Goal: Use online tool/utility

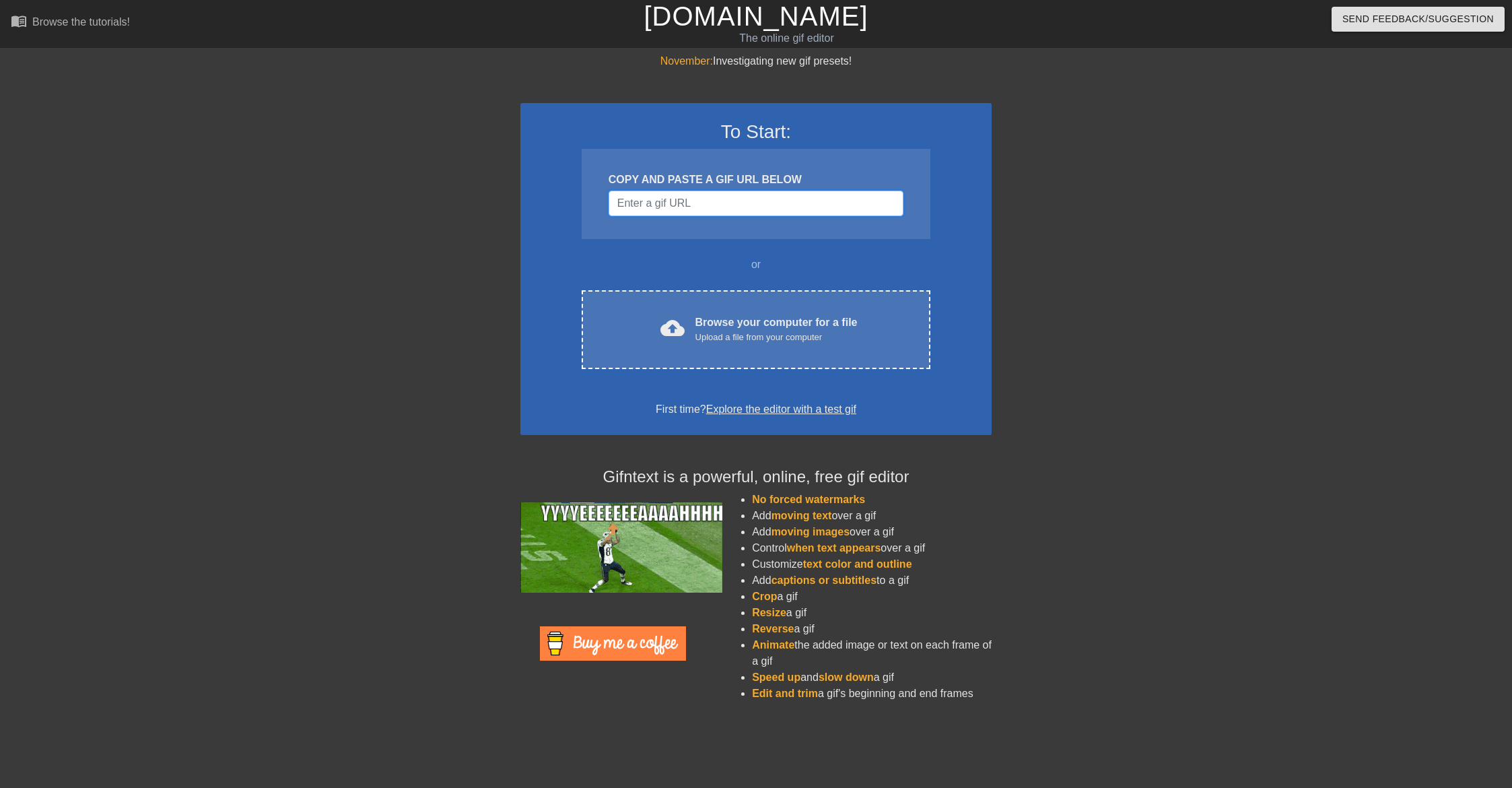
click at [664, 204] on input "Username" at bounding box center [756, 203] width 295 height 26
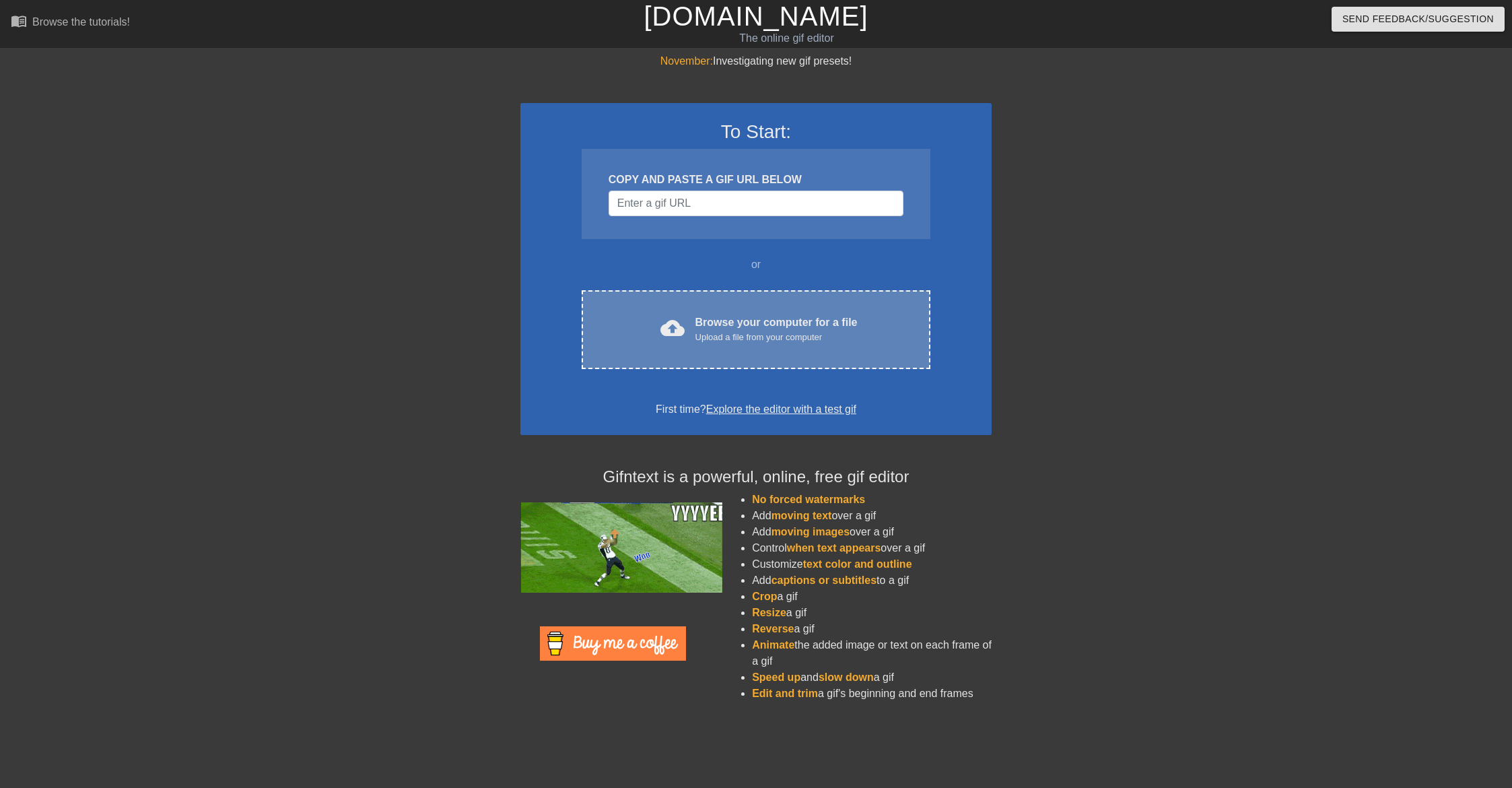
click at [725, 330] on div "Upload a file from your computer" at bounding box center [776, 337] width 162 height 13
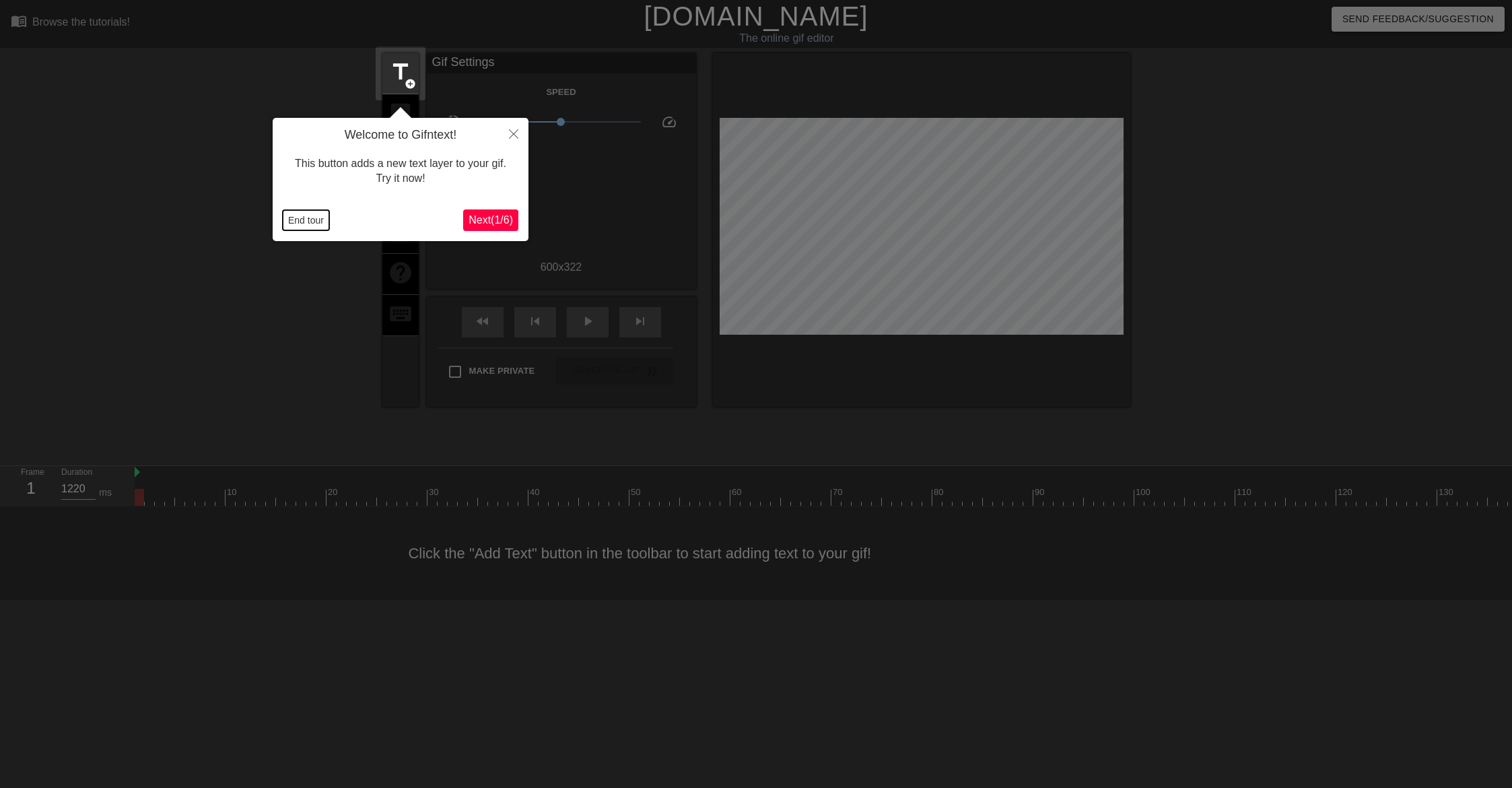
click at [291, 222] on button "End tour" at bounding box center [306, 219] width 47 height 20
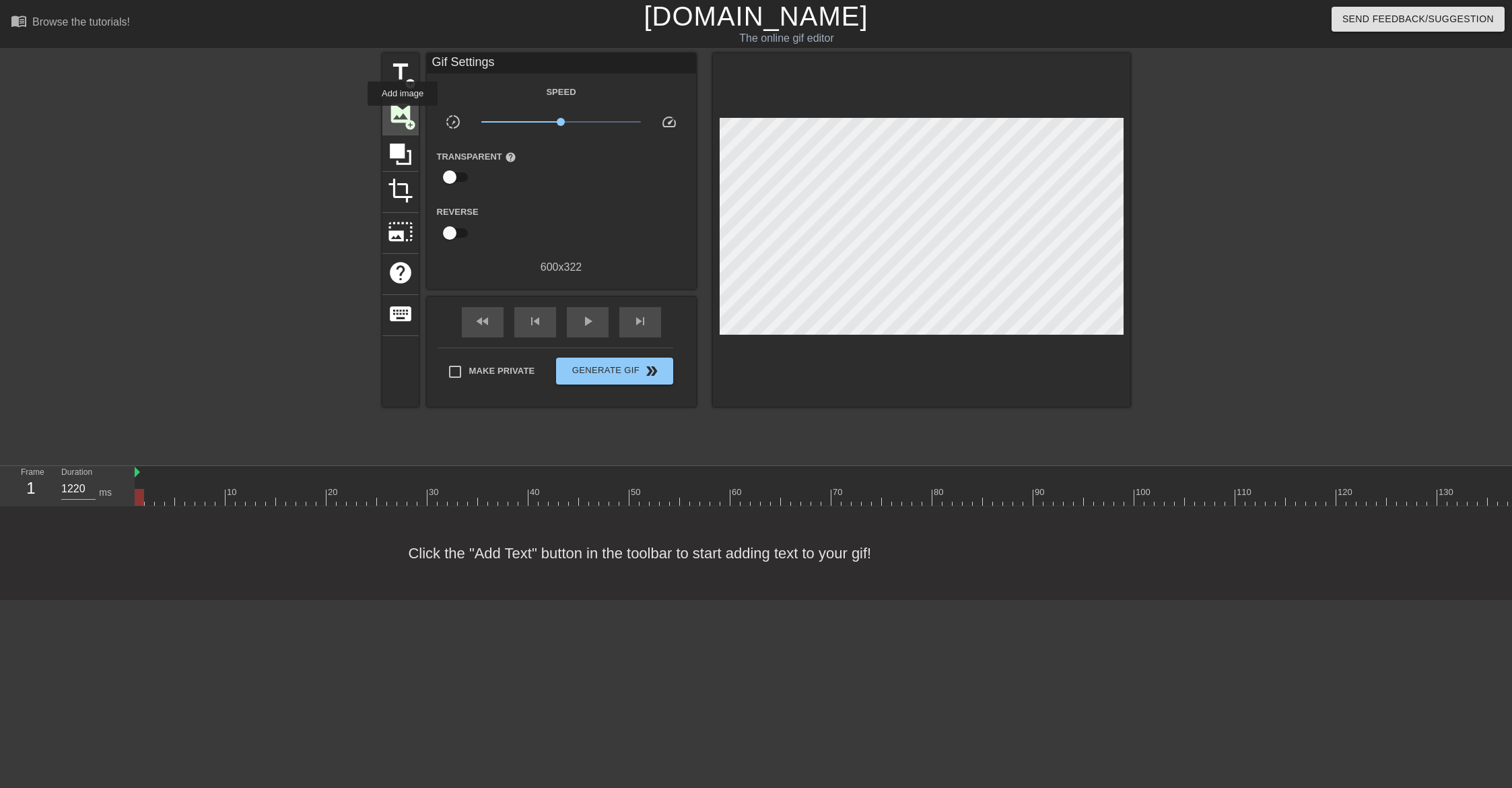
click at [403, 115] on span "image" at bounding box center [401, 113] width 26 height 26
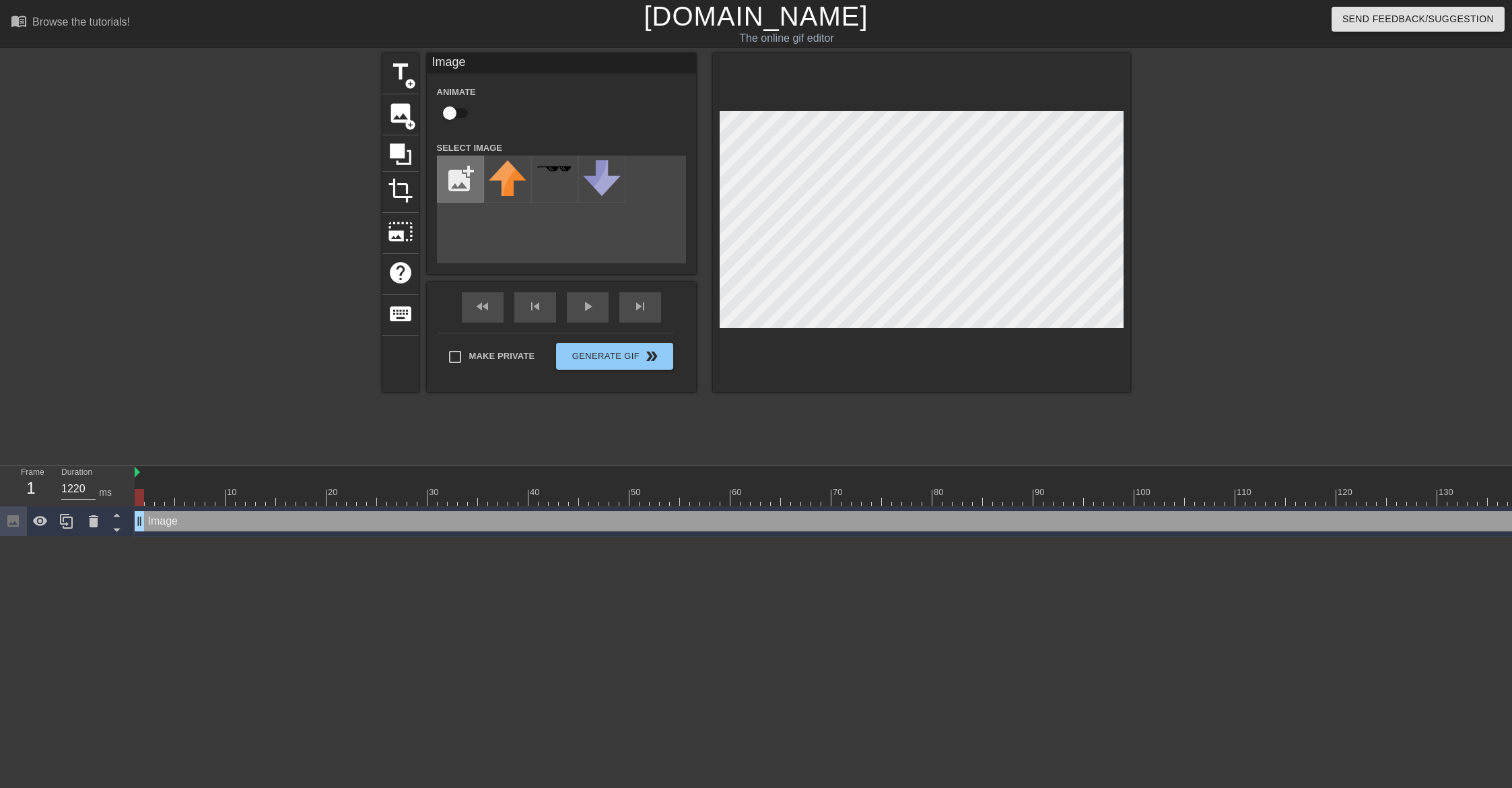
click at [470, 184] on input "file" at bounding box center [461, 179] width 46 height 46
type input "C:\fakepath\idWwfwEnSs_logos.png"
click at [500, 178] on div at bounding box center [508, 179] width 47 height 47
click at [454, 357] on input "Make Private" at bounding box center [455, 357] width 29 height 29
checkbox input "true"
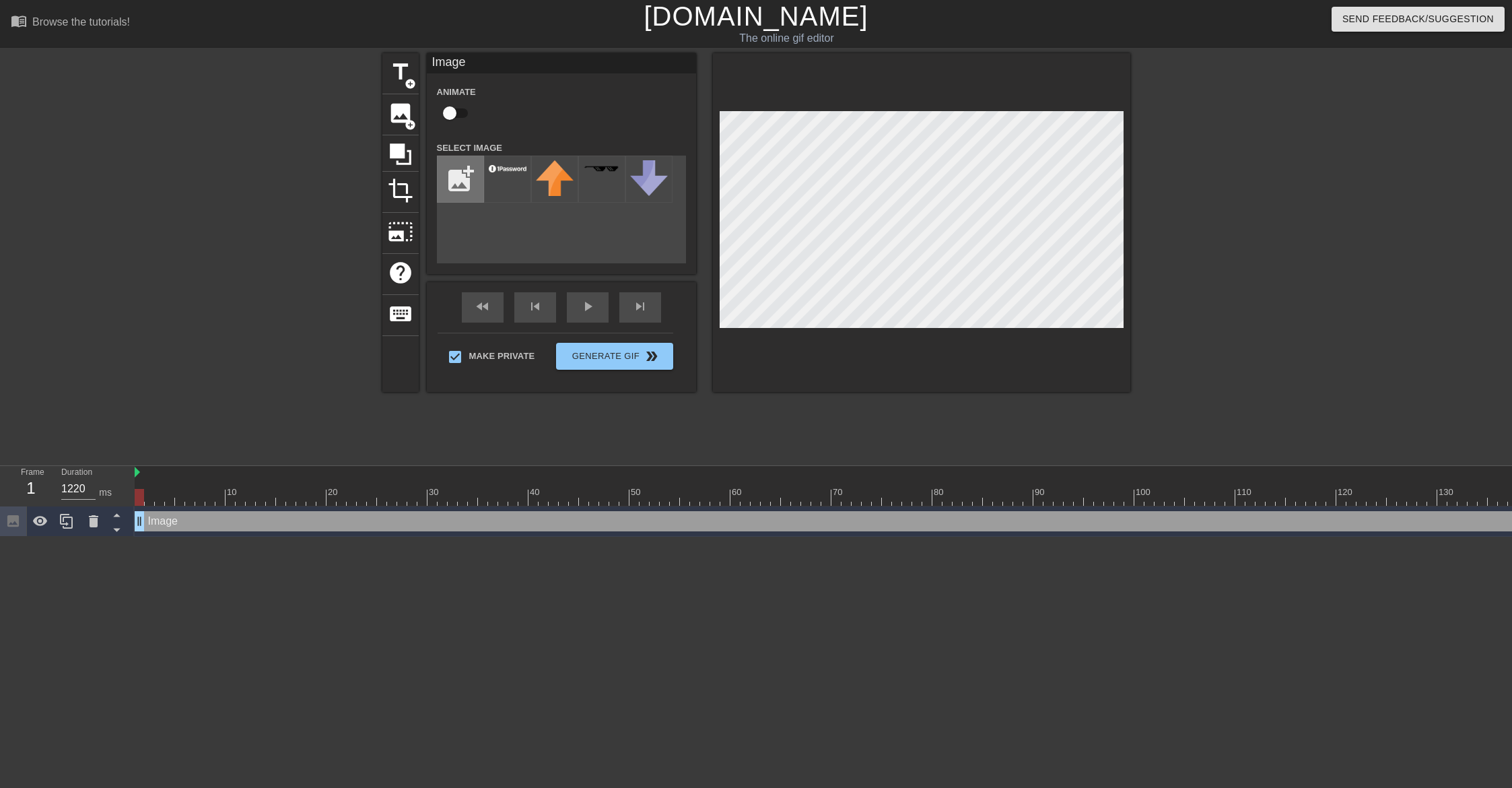
click at [462, 181] on input "file" at bounding box center [461, 179] width 46 height 46
type input "C:\fakepath\gorelo-logo-text-white.png"
click at [515, 176] on div at bounding box center [508, 179] width 47 height 47
click at [555, 179] on div at bounding box center [555, 179] width 47 height 47
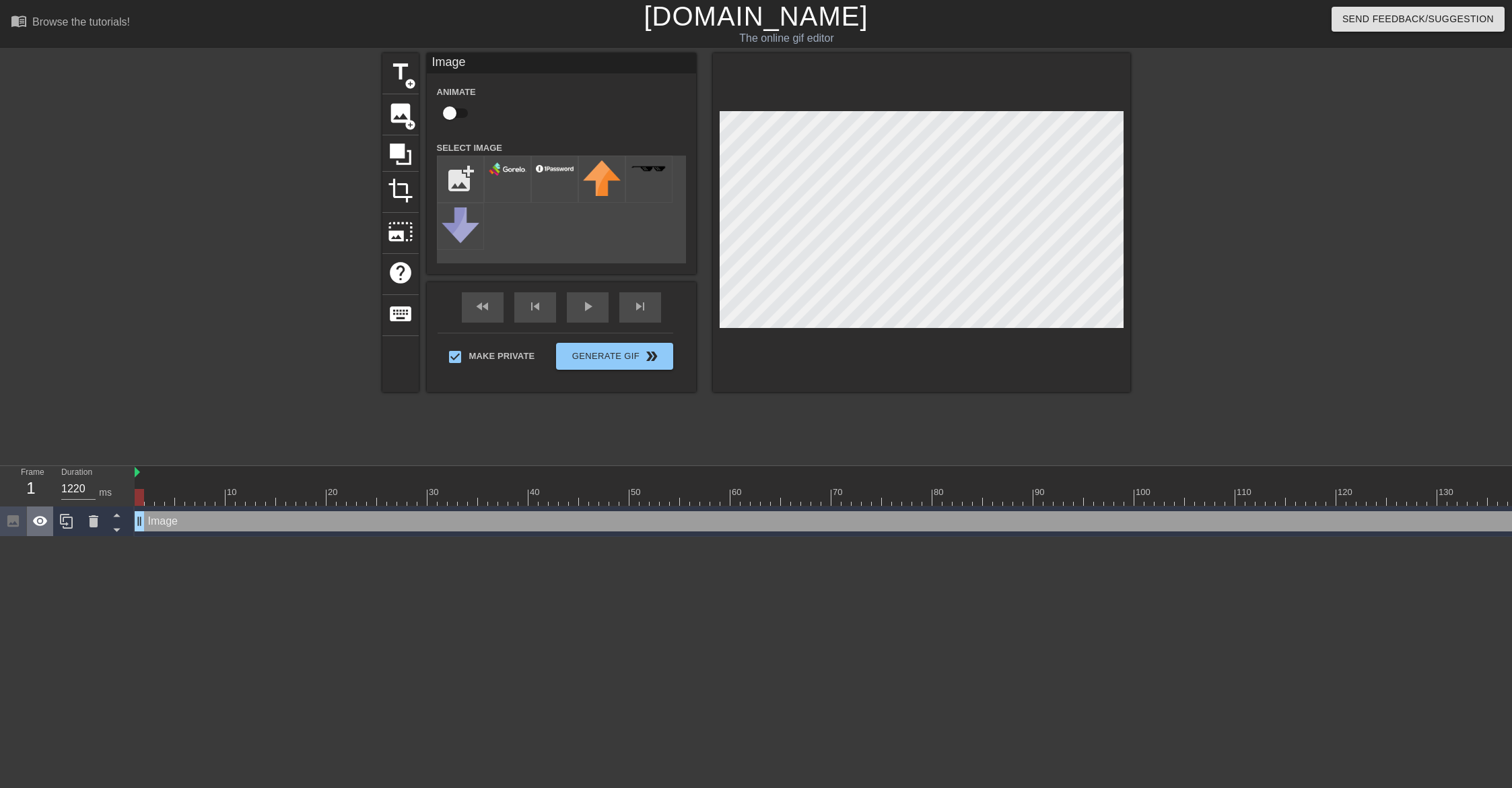
click at [43, 522] on icon at bounding box center [40, 520] width 16 height 16
click at [7, 524] on icon at bounding box center [13, 520] width 15 height 15
drag, startPoint x: 137, startPoint y: 473, endPoint x: 75, endPoint y: 477, distance: 62.1
click at [75, 477] on div "Frame 1 Duration 1220 ms 10 20 30 40 50 60 70 80 90 100 110 120 130 140 150" at bounding box center [756, 501] width 1512 height 70
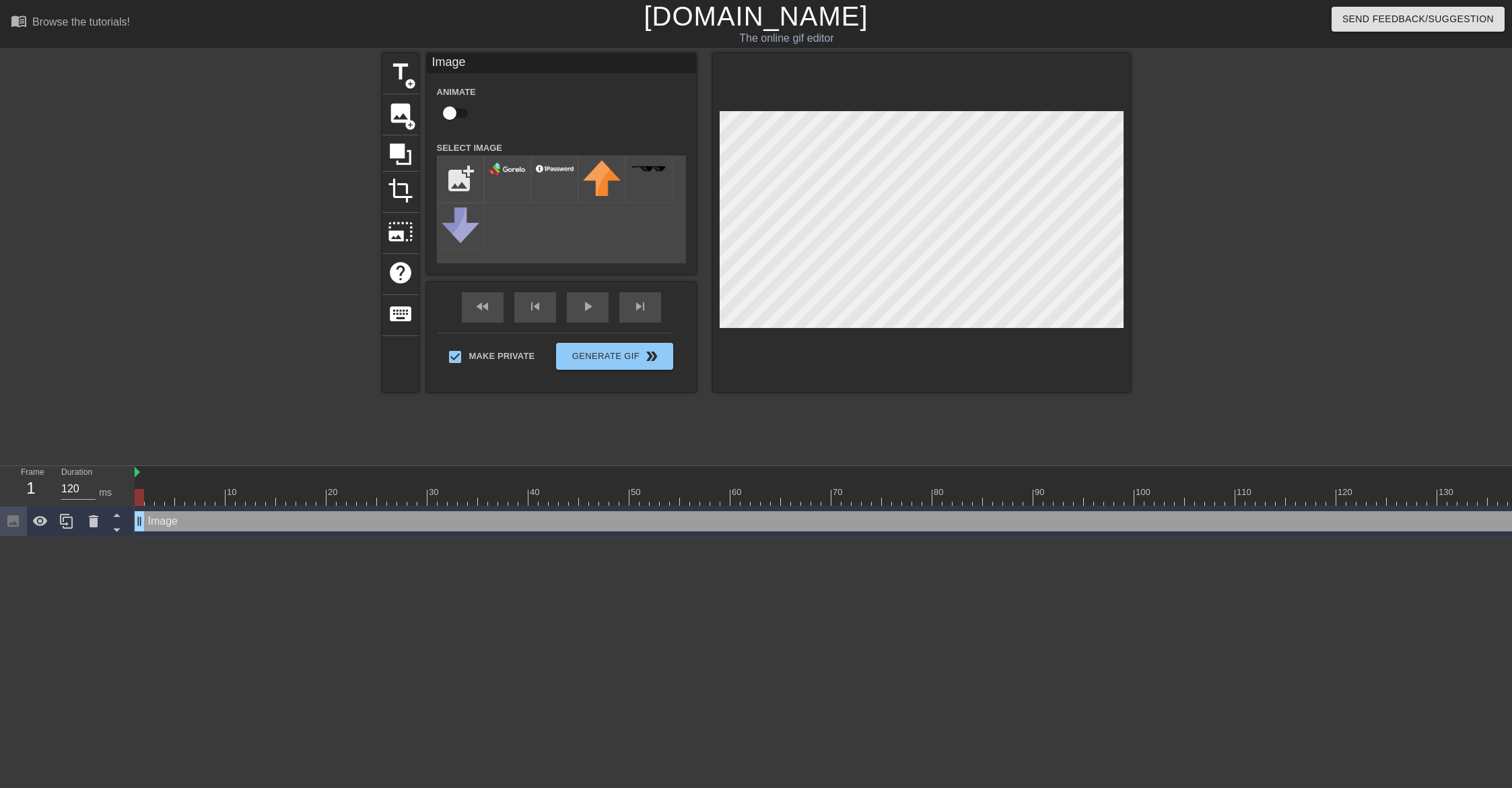
drag, startPoint x: 184, startPoint y: 493, endPoint x: 196, endPoint y: 493, distance: 12.0
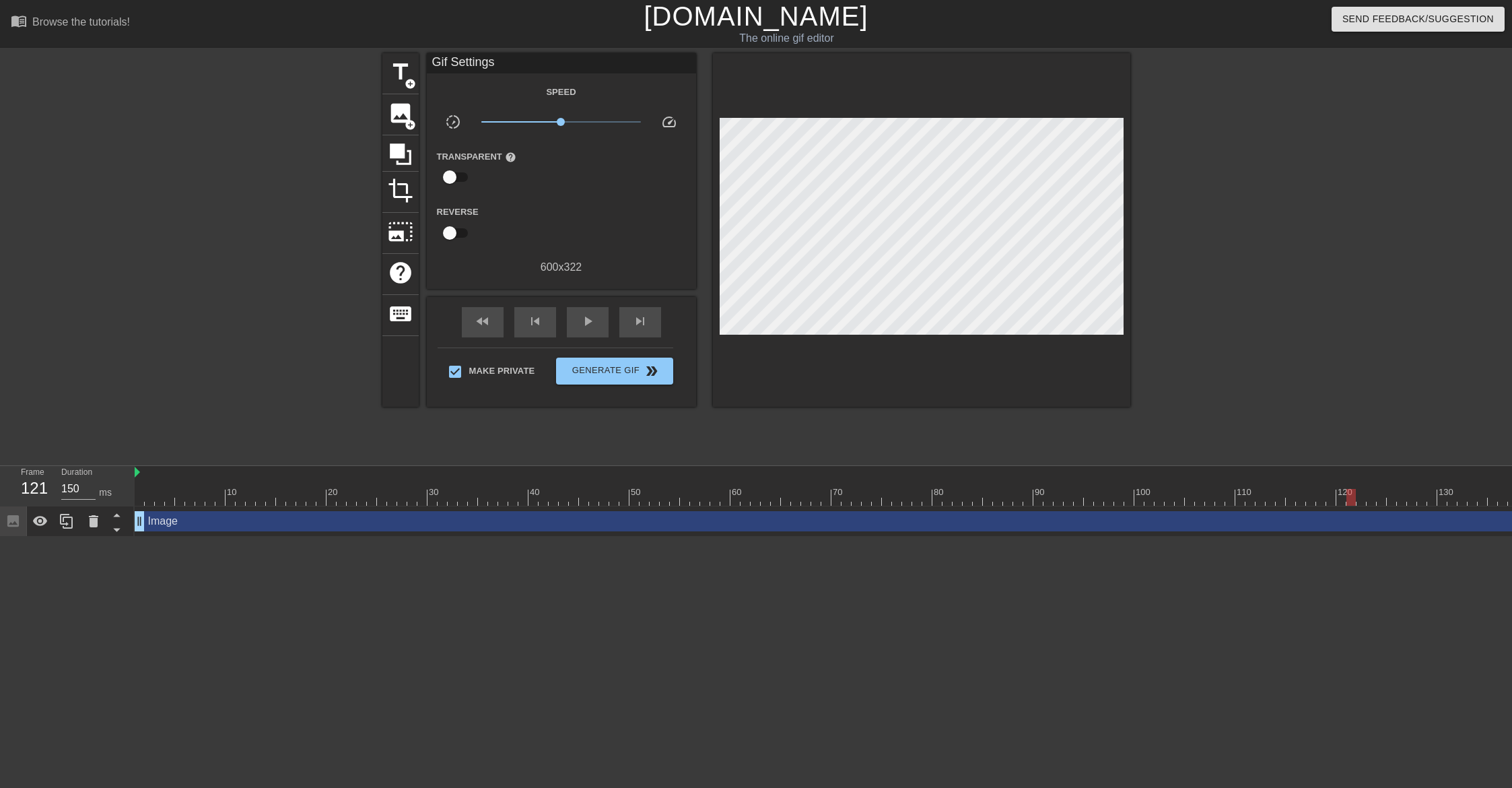
click at [292, 500] on div at bounding box center [942, 497] width 4222 height 17
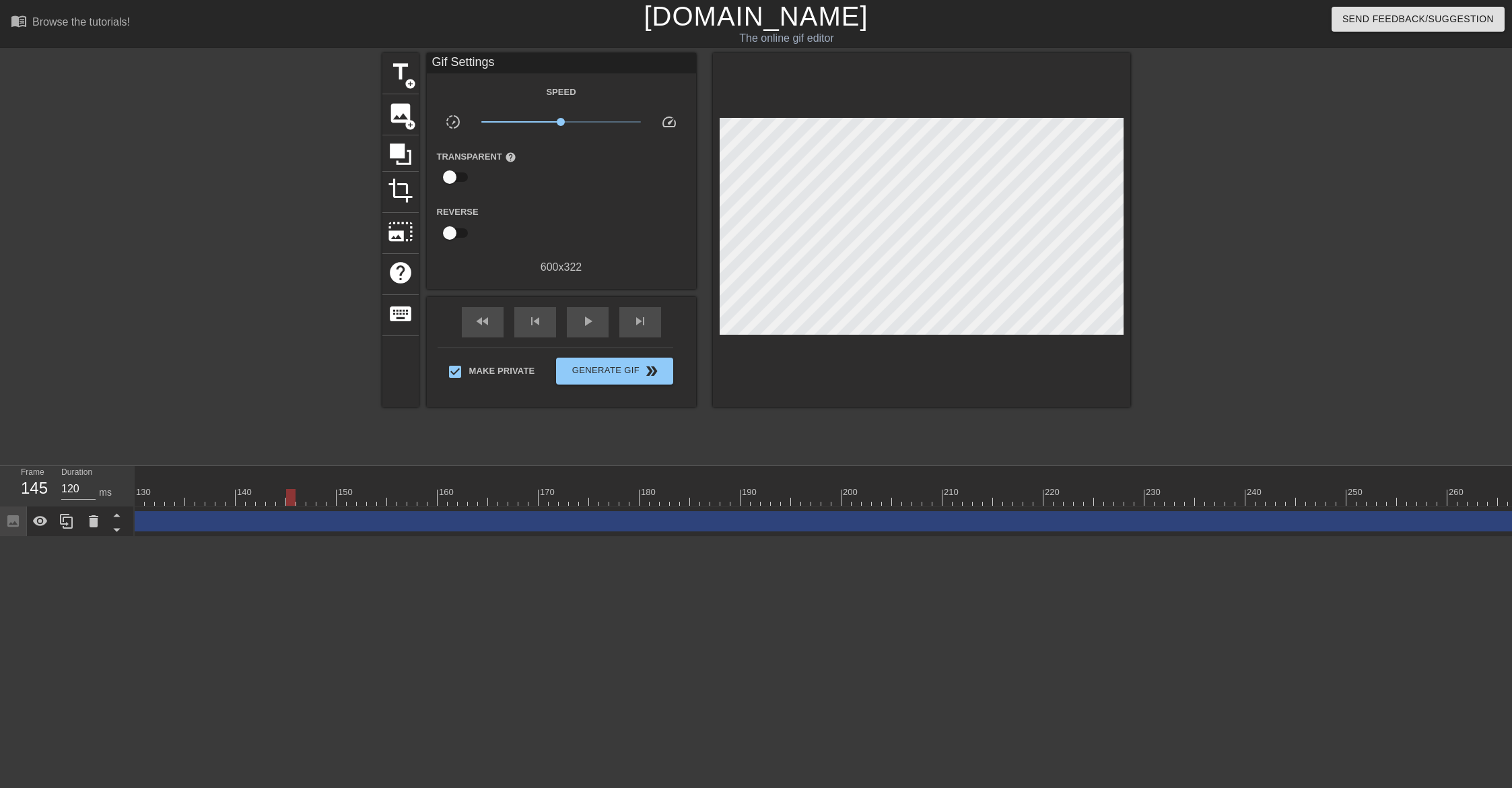
click at [373, 500] on div at bounding box center [942, 497] width 4222 height 17
click at [425, 495] on div at bounding box center [942, 497] width 4222 height 17
click at [486, 496] on div at bounding box center [942, 497] width 4222 height 17
click at [525, 496] on div at bounding box center [942, 497] width 4222 height 17
click at [598, 500] on div at bounding box center [942, 497] width 4222 height 17
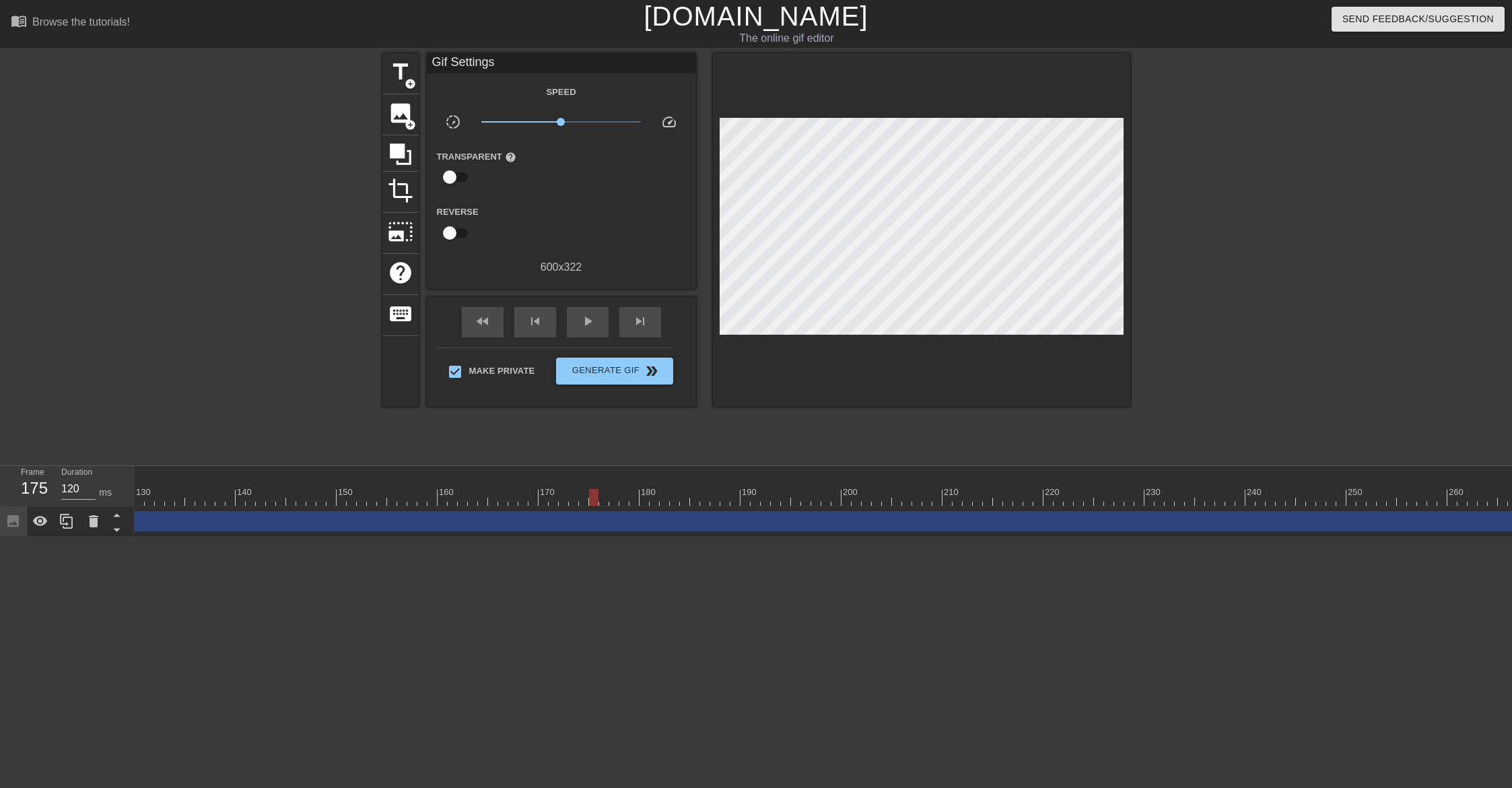
click at [679, 500] on div at bounding box center [942, 497] width 4222 height 17
click at [732, 504] on div at bounding box center [942, 497] width 4222 height 17
click at [789, 507] on div "Image drag_handle drag_handle" at bounding box center [942, 521] width 4222 height 30
click at [842, 509] on div "Image drag_handle drag_handle" at bounding box center [942, 521] width 4222 height 30
click at [884, 508] on div "Image drag_handle drag_handle" at bounding box center [942, 521] width 4222 height 30
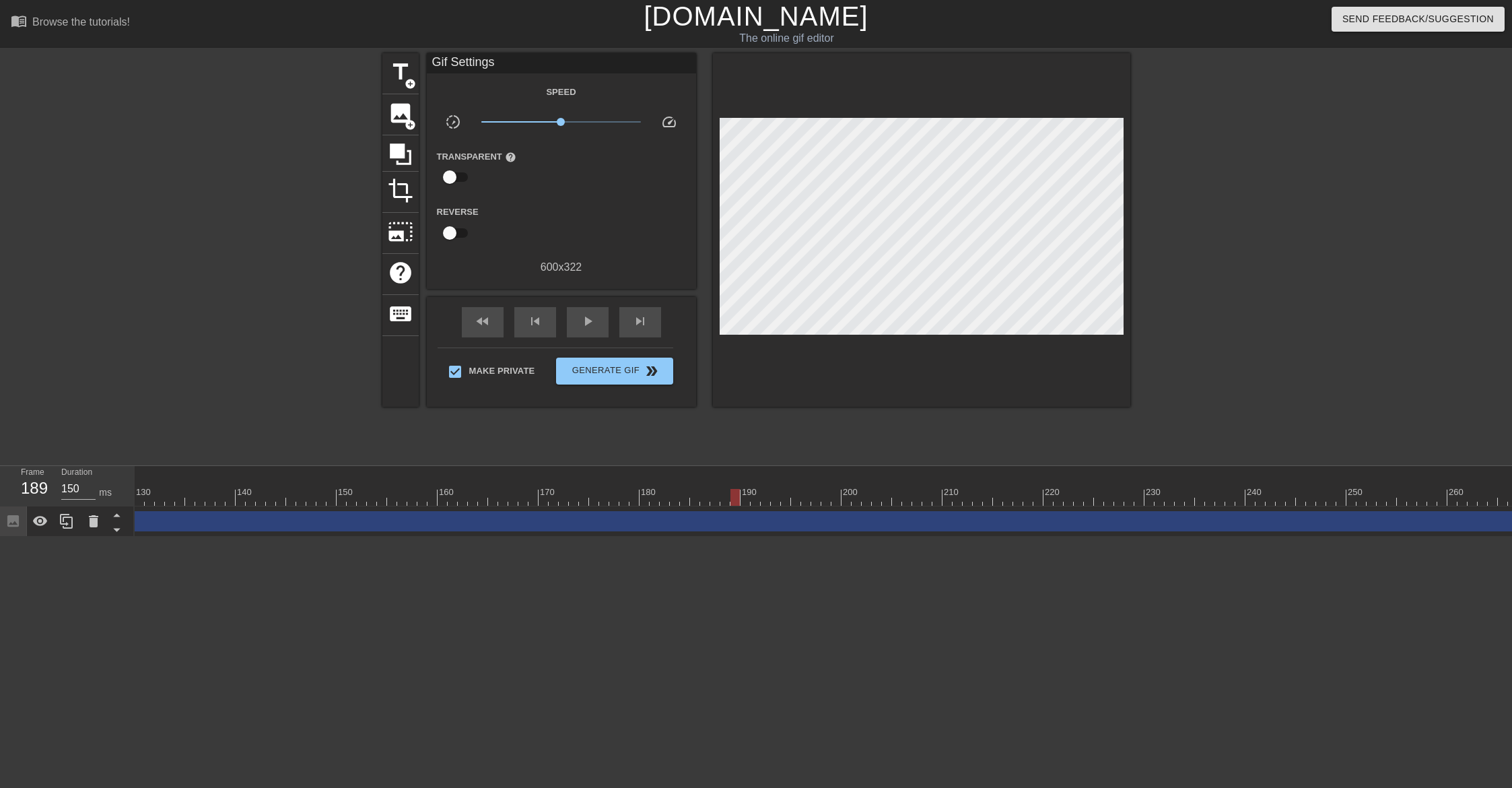
click at [947, 497] on div at bounding box center [942, 497] width 4222 height 17
click at [1040, 494] on div at bounding box center [942, 497] width 4222 height 17
click at [1095, 497] on div at bounding box center [942, 497] width 4222 height 17
click at [1175, 497] on div at bounding box center [942, 497] width 4222 height 17
drag, startPoint x: 1228, startPoint y: 499, endPoint x: 1313, endPoint y: 498, distance: 85.0
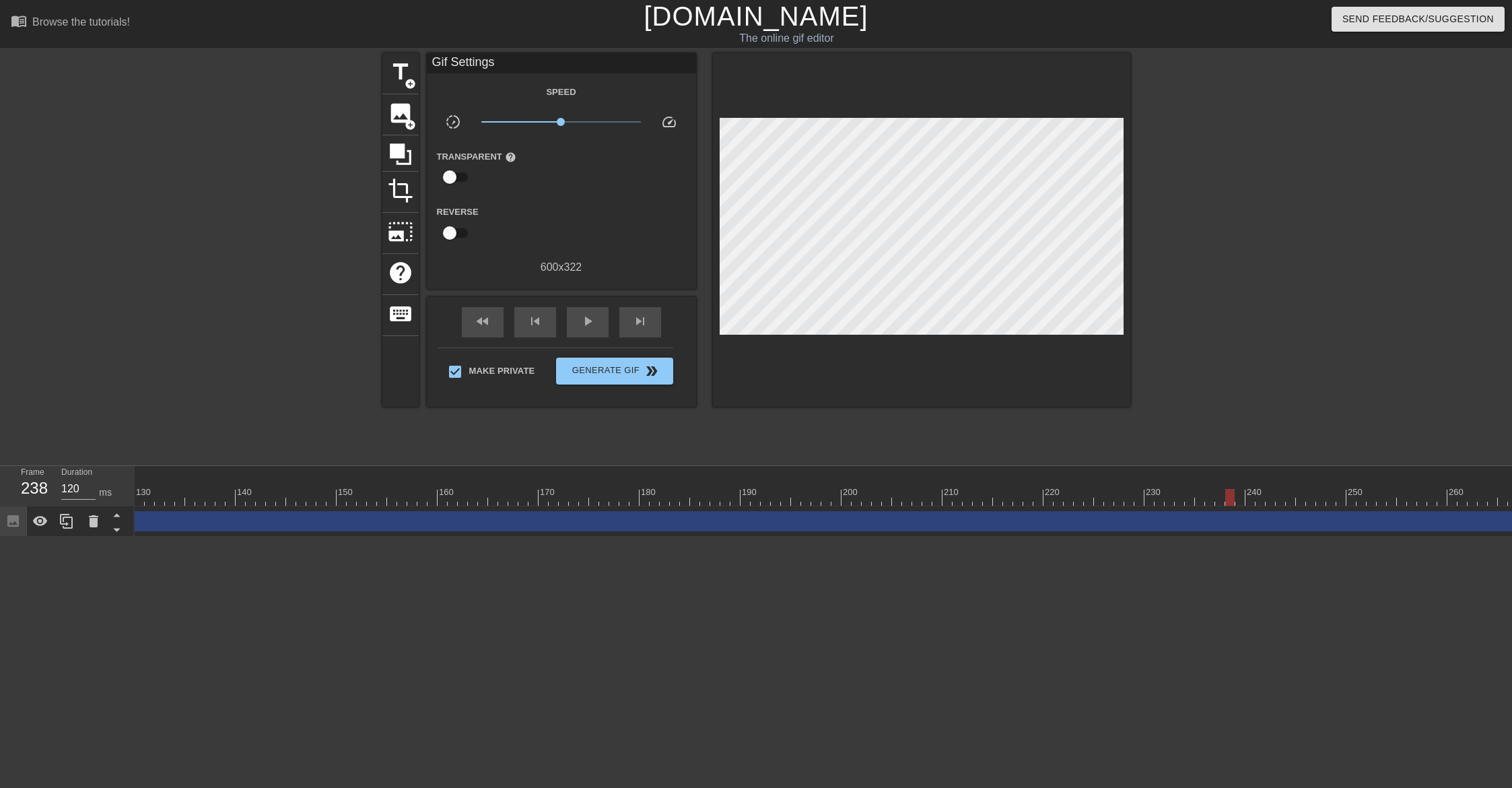
click at [1229, 499] on div at bounding box center [942, 497] width 4222 height 17
click at [1323, 497] on div at bounding box center [942, 497] width 4222 height 17
click at [1370, 495] on div at bounding box center [942, 497] width 4222 height 17
click at [721, 493] on div at bounding box center [123, 497] width 4222 height 17
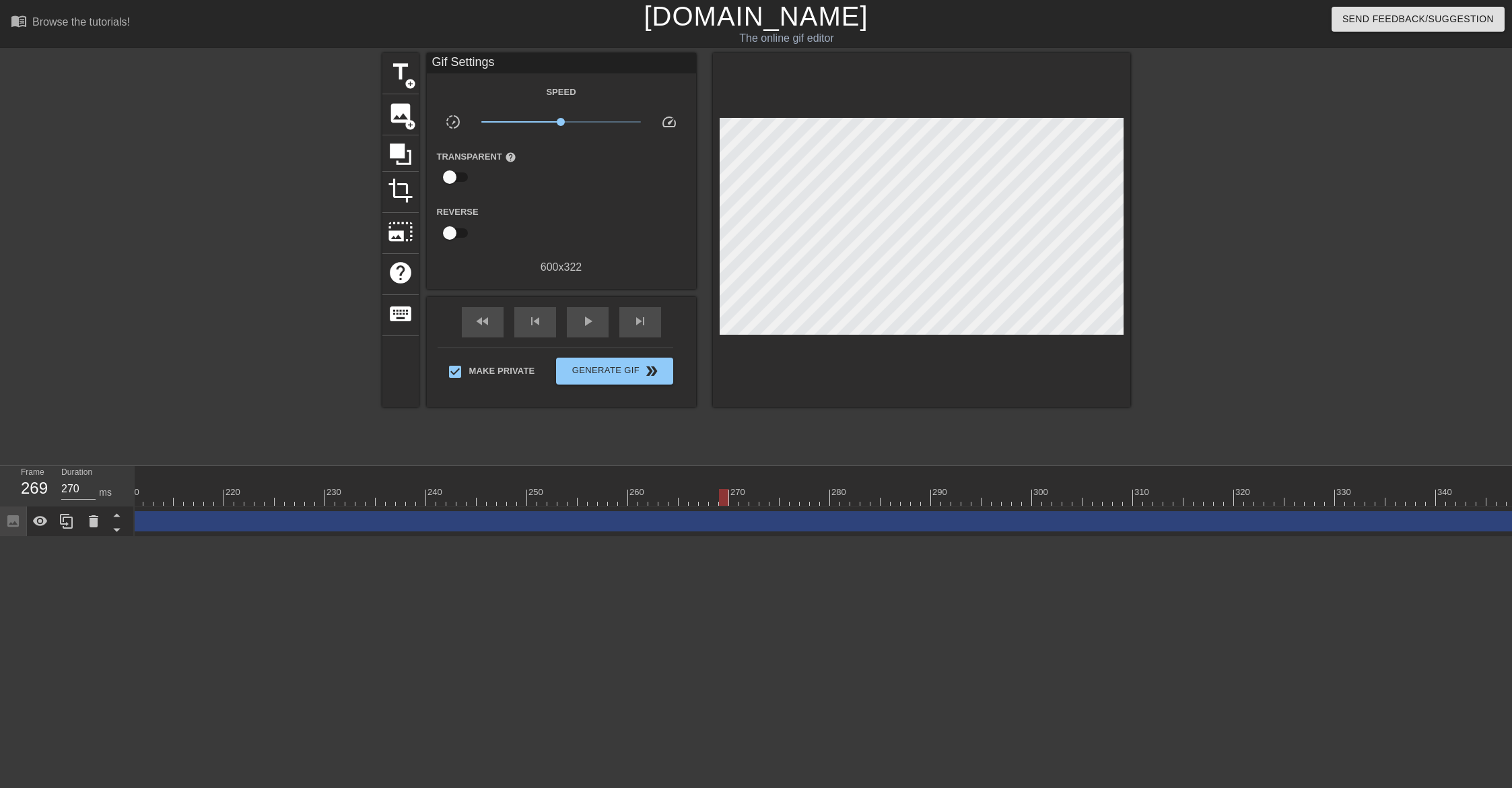
click at [813, 502] on div at bounding box center [123, 497] width 4222 height 17
click at [893, 502] on div at bounding box center [123, 497] width 4222 height 17
click at [969, 497] on div at bounding box center [123, 497] width 4222 height 17
click at [846, 497] on div at bounding box center [123, 497] width 4222 height 17
click at [794, 500] on div at bounding box center [123, 497] width 4222 height 17
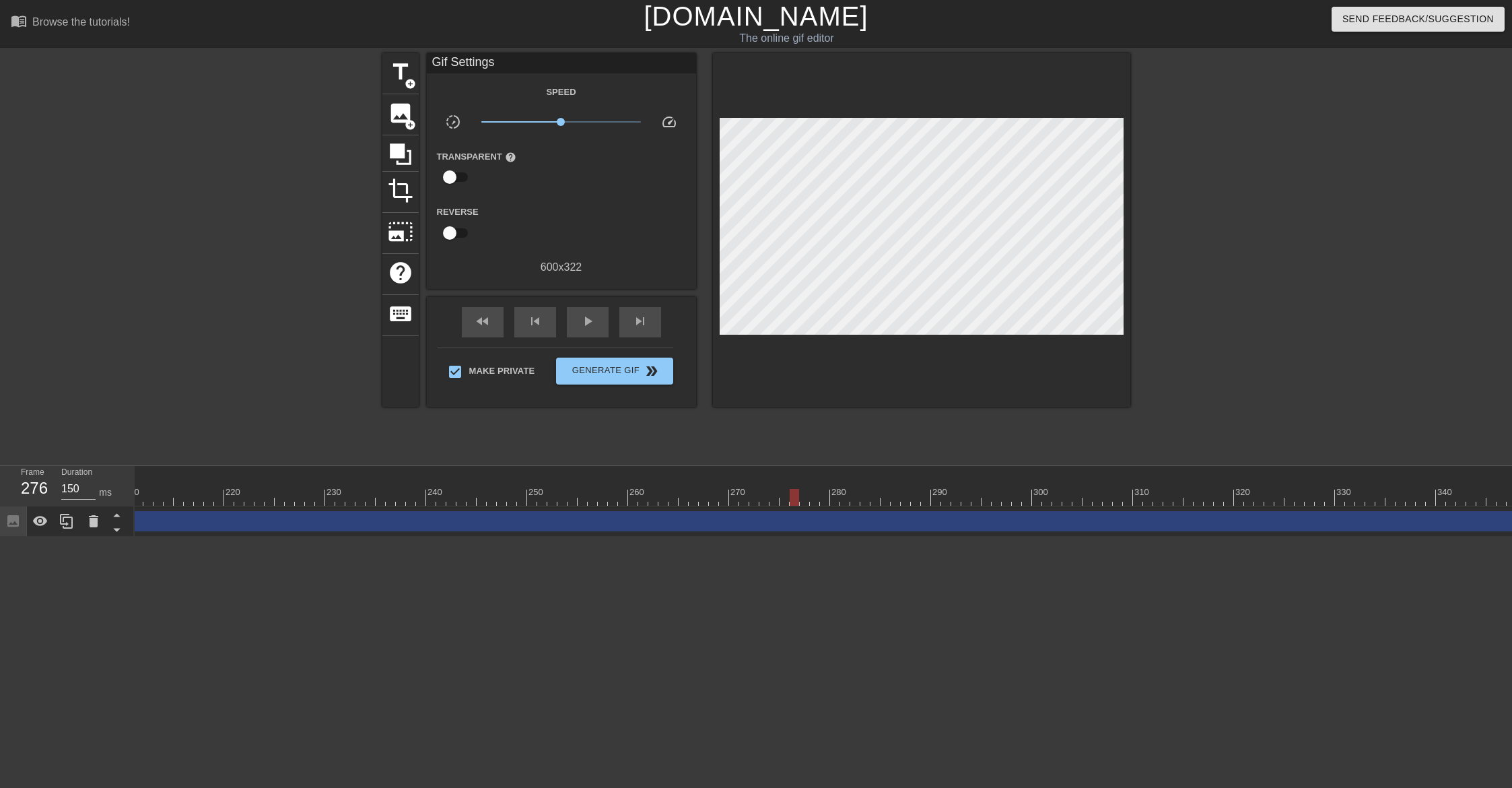
click at [721, 500] on div at bounding box center [123, 497] width 4222 height 17
click at [778, 497] on div at bounding box center [123, 497] width 4222 height 17
click at [806, 495] on div at bounding box center [123, 497] width 4222 height 17
click at [843, 494] on div at bounding box center [123, 497] width 4222 height 17
click at [871, 492] on div at bounding box center [123, 497] width 4222 height 17
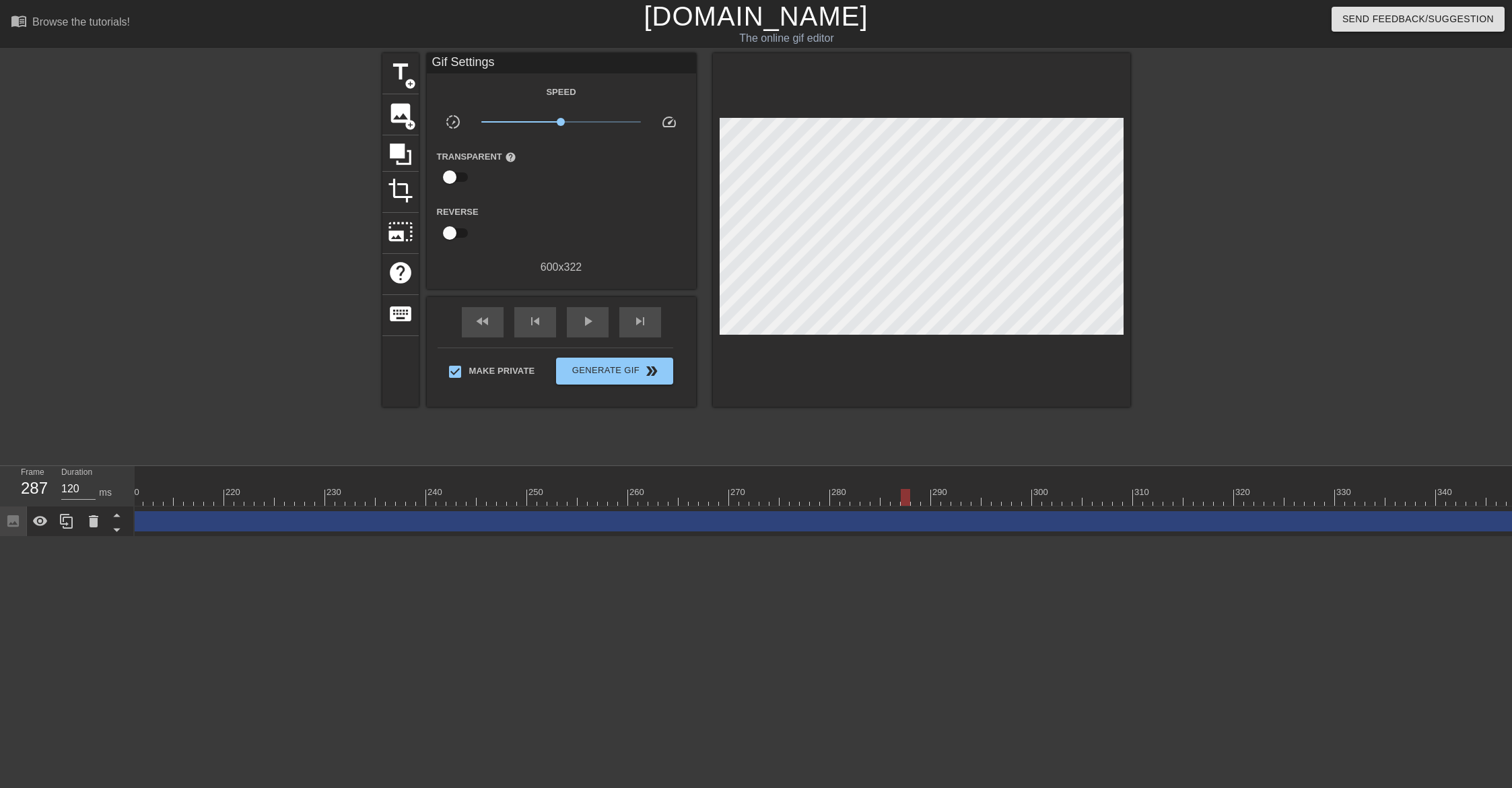
click at [910, 494] on div at bounding box center [123, 497] width 4222 height 17
click at [949, 495] on div at bounding box center [123, 497] width 4222 height 17
click at [1017, 499] on div at bounding box center [123, 497] width 4222 height 17
click at [1080, 499] on div at bounding box center [123, 497] width 4222 height 17
click at [1115, 499] on div at bounding box center [123, 497] width 4222 height 17
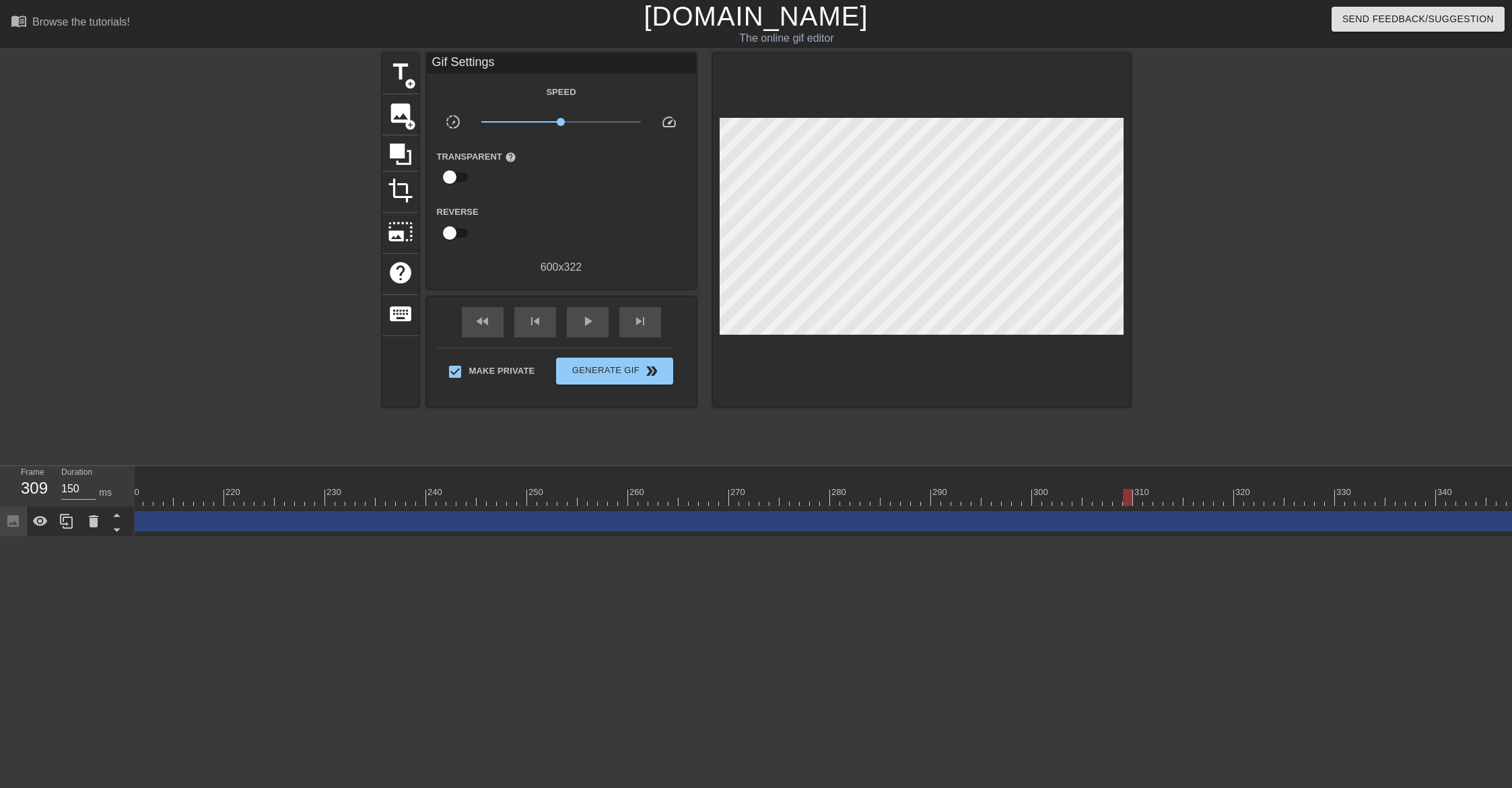
click at [1129, 500] on div at bounding box center [123, 497] width 4222 height 17
click at [1208, 499] on div at bounding box center [123, 497] width 4222 height 17
click at [1279, 496] on div at bounding box center [123, 497] width 4222 height 17
click at [1321, 496] on div at bounding box center [123, 497] width 4222 height 17
click at [1375, 499] on div at bounding box center [123, 497] width 4222 height 17
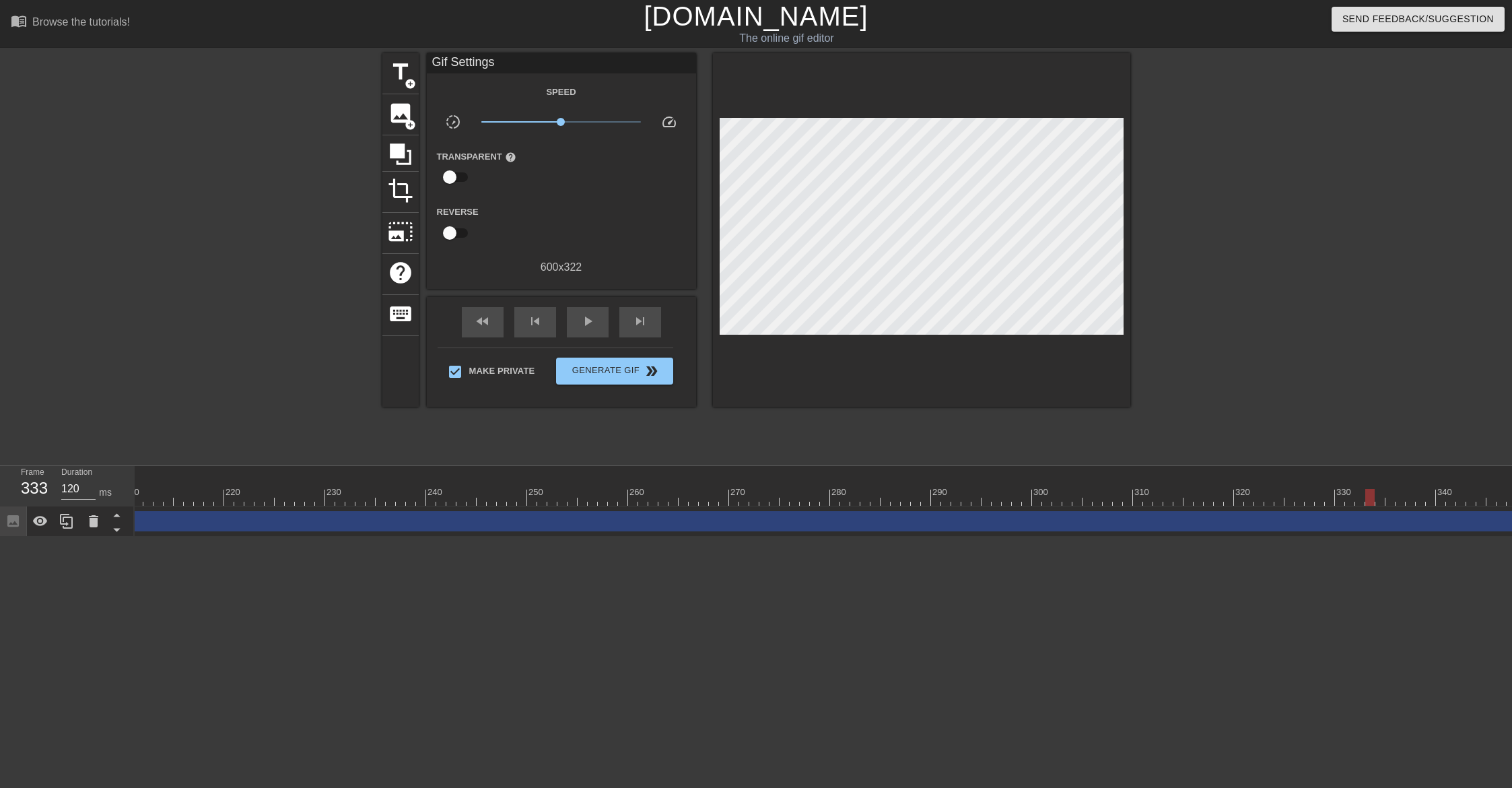
click at [1437, 496] on div at bounding box center [123, 497] width 4222 height 17
click at [1472, 495] on div at bounding box center [123, 497] width 4222 height 17
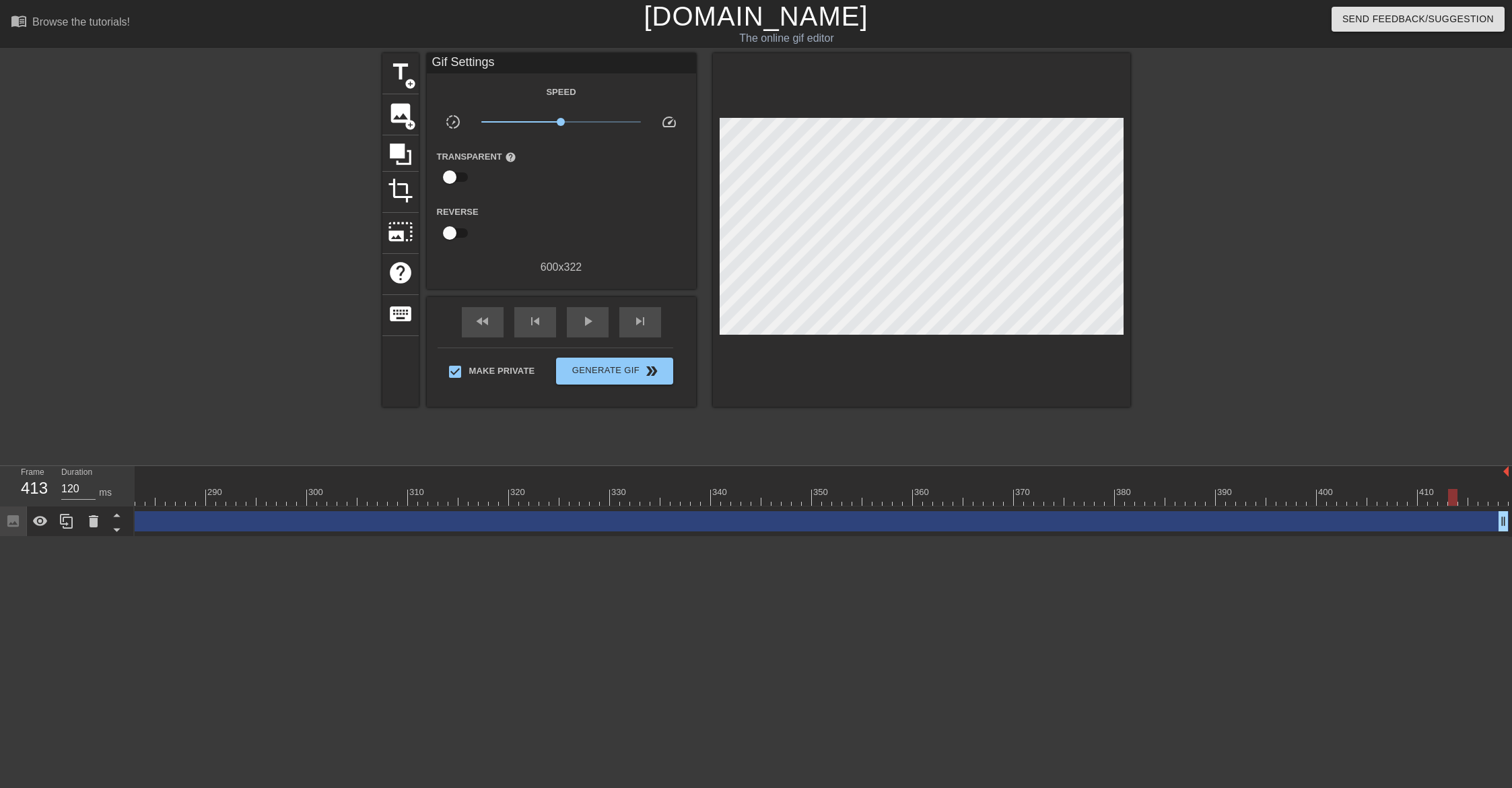
type input "1220"
click at [609, 372] on span "Generate Gif double_arrow" at bounding box center [615, 371] width 106 height 16
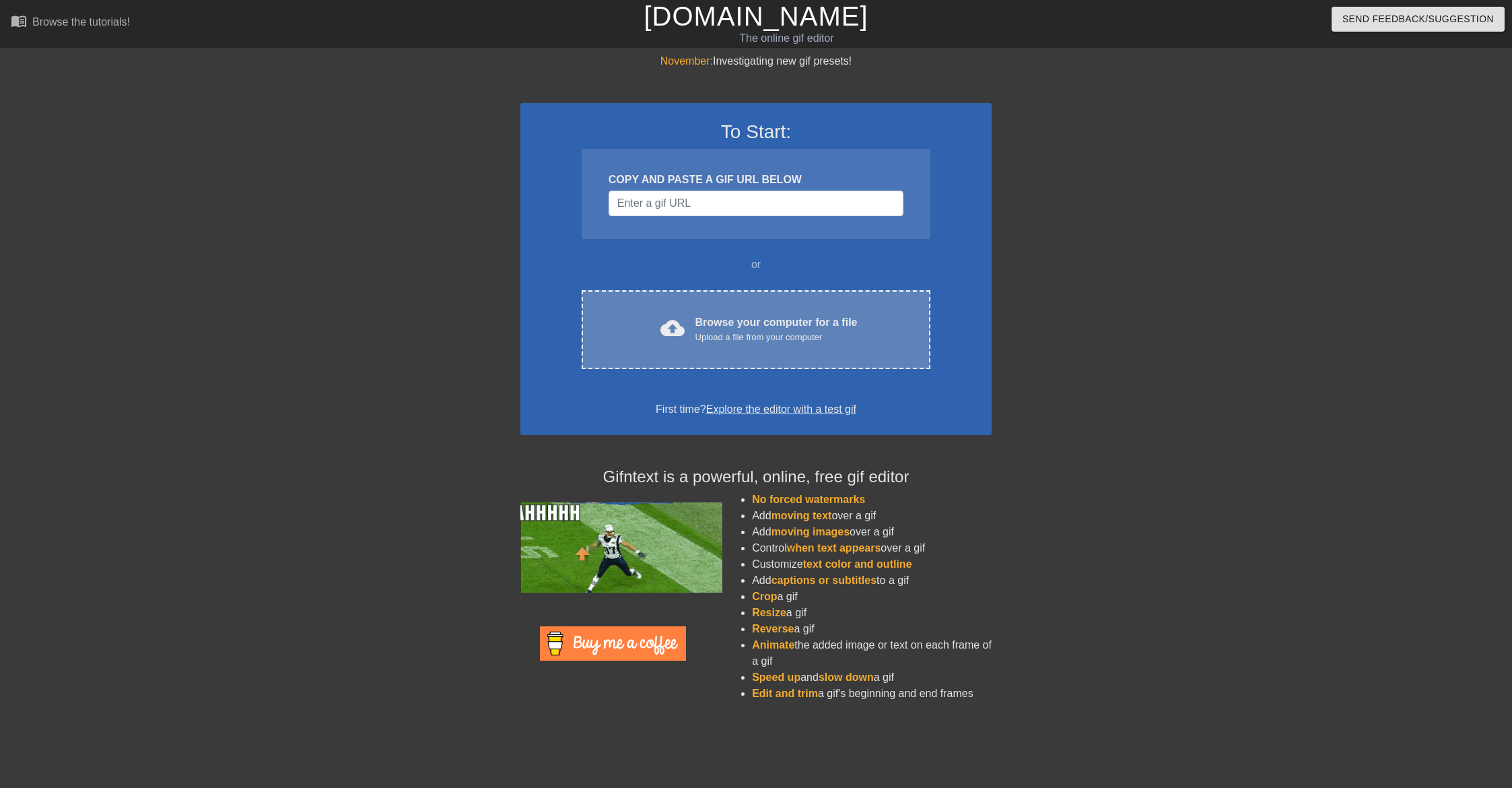
click at [679, 334] on span "cloud_upload" at bounding box center [672, 327] width 24 height 24
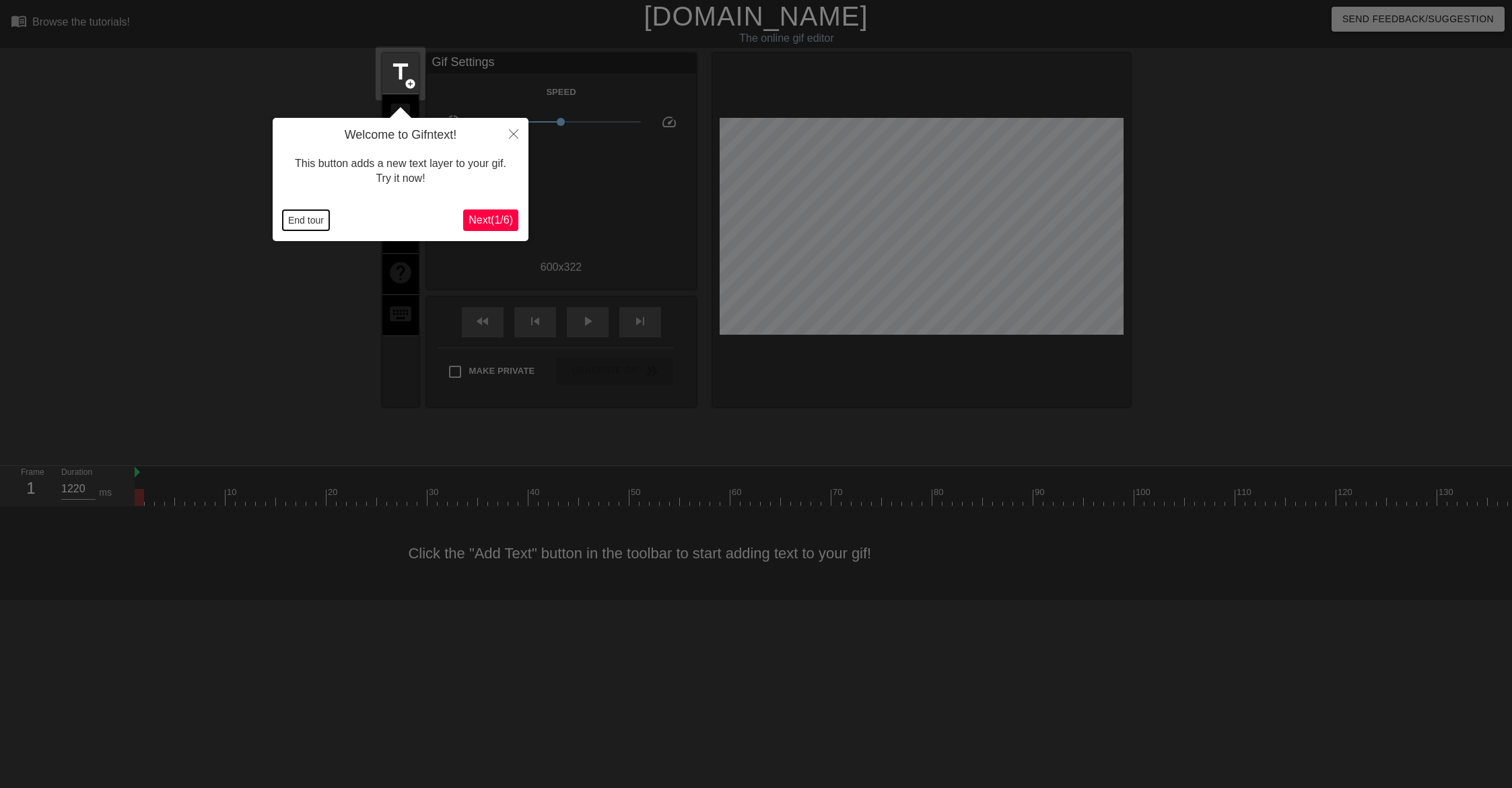
click at [299, 218] on button "End tour" at bounding box center [306, 219] width 47 height 20
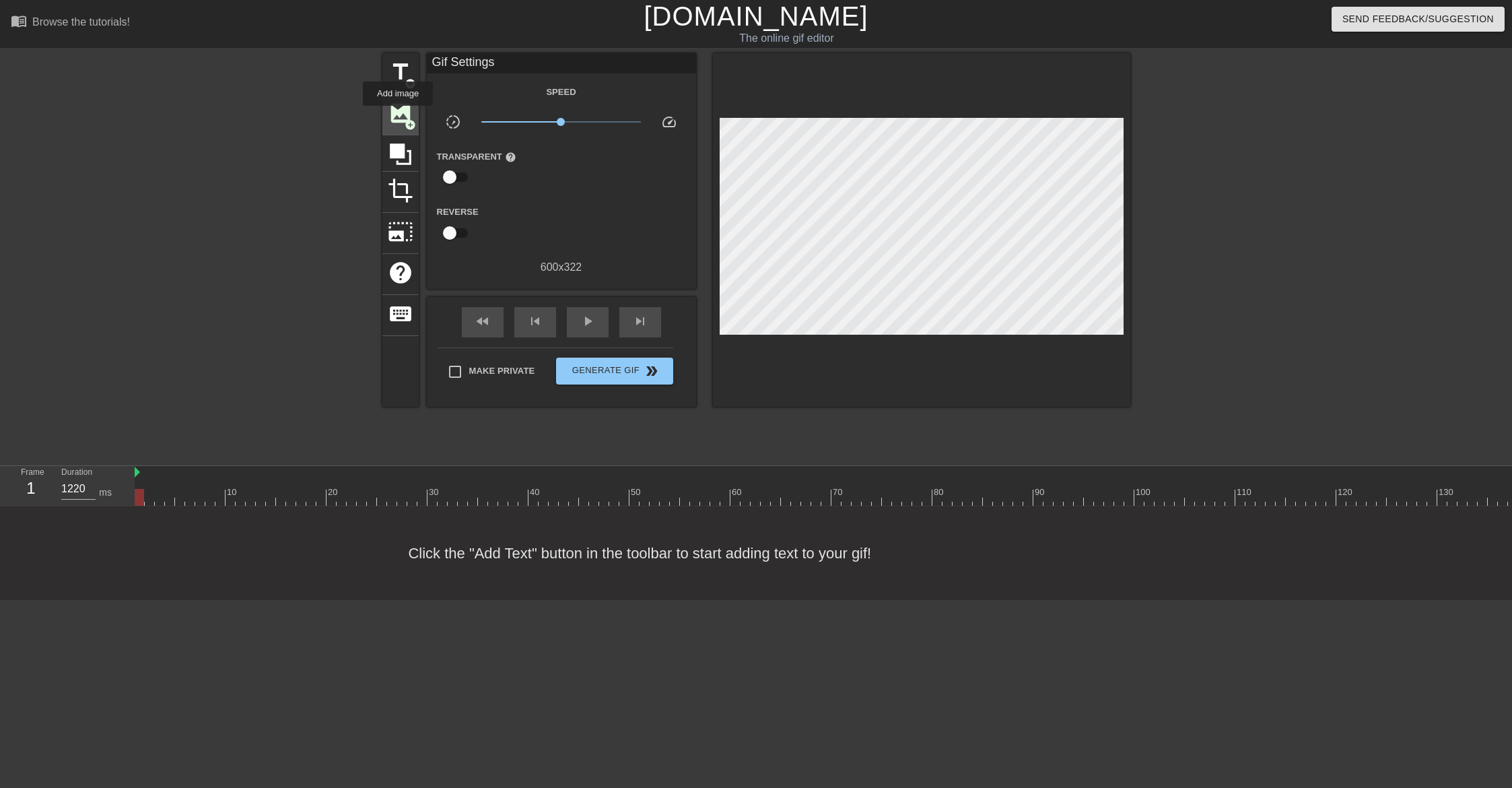
click at [398, 115] on span "image" at bounding box center [401, 113] width 26 height 26
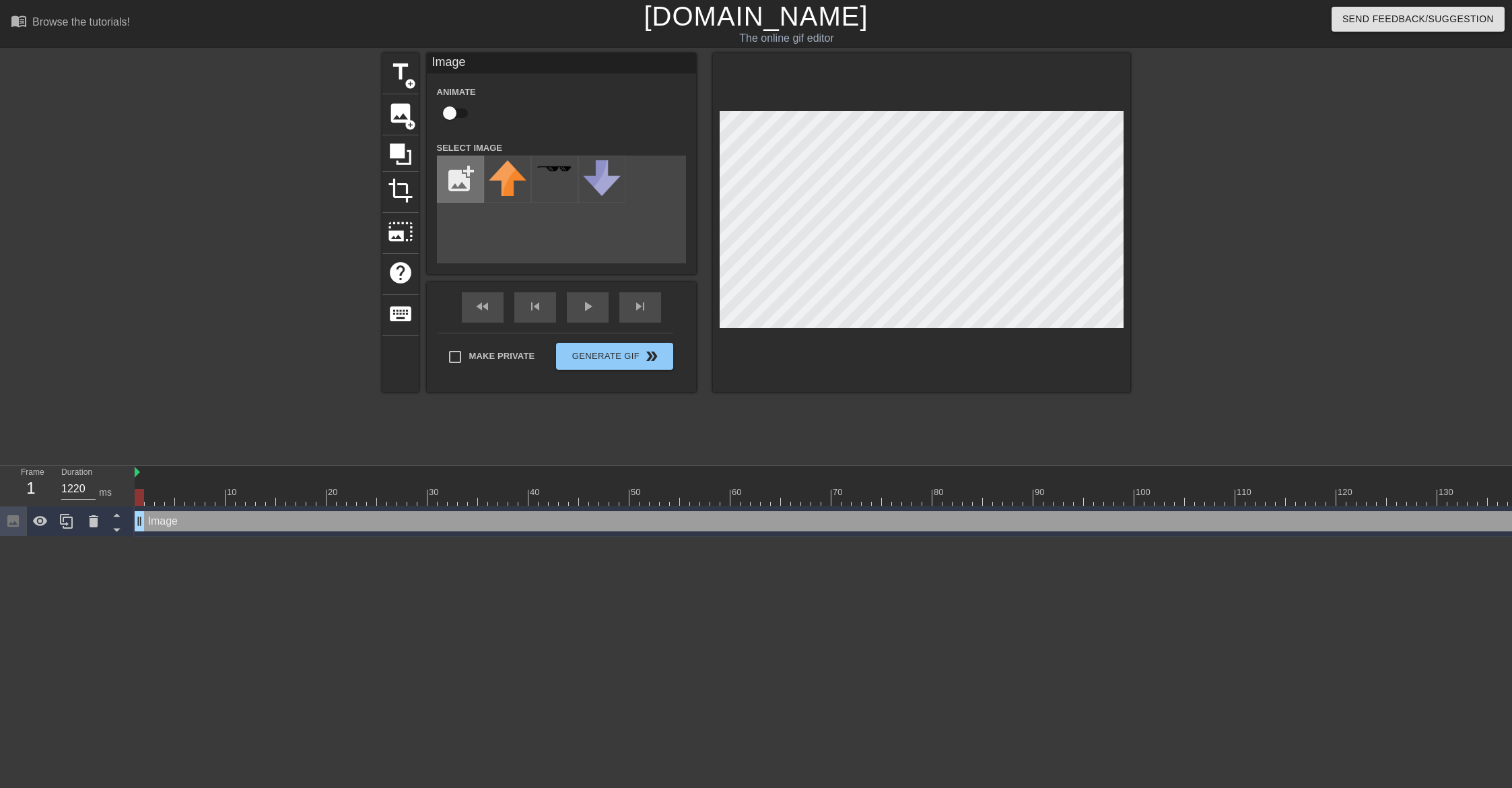
click at [467, 180] on input "file" at bounding box center [461, 179] width 46 height 46
type input "C:\fakepath\idWwfwEnSs_logos.png"
click at [509, 185] on div at bounding box center [508, 179] width 47 height 47
